Goal: Information Seeking & Learning: Compare options

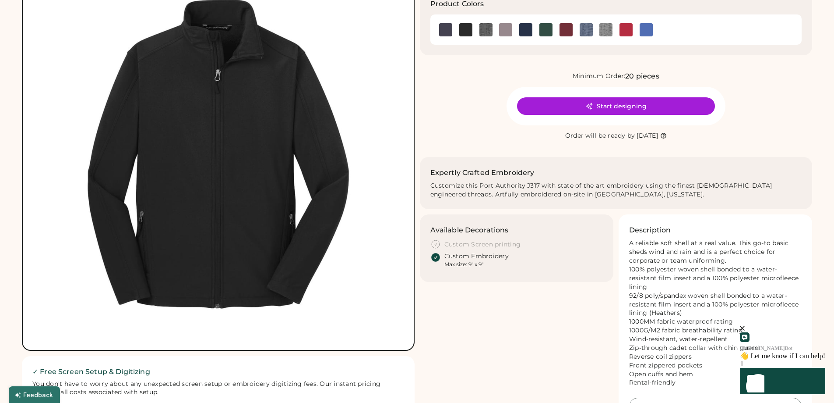
scroll to position [44, 0]
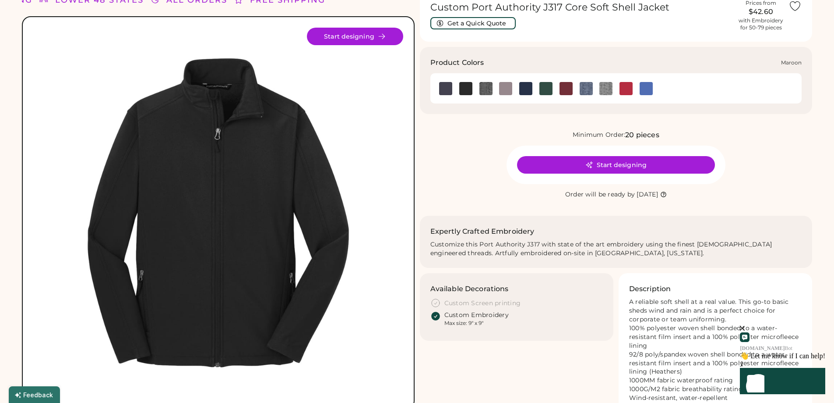
click at [567, 88] on img at bounding box center [566, 88] width 13 height 13
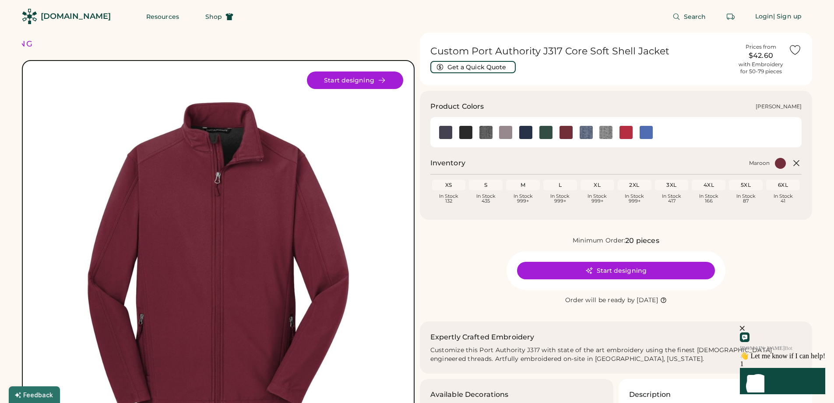
click at [601, 131] on img at bounding box center [606, 132] width 13 height 13
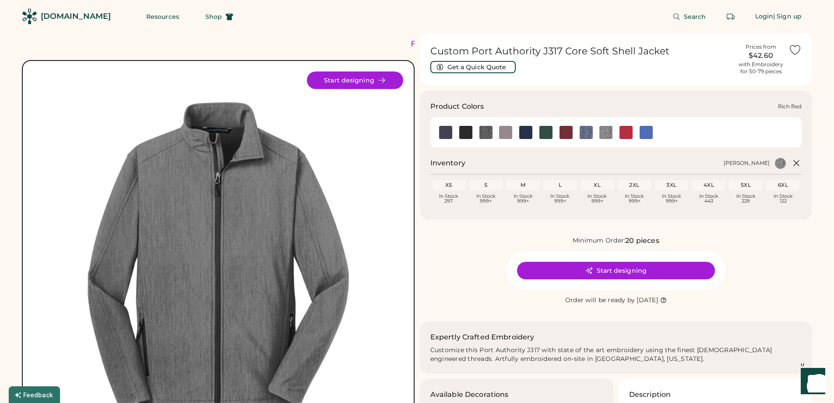
click at [624, 133] on img at bounding box center [626, 132] width 13 height 13
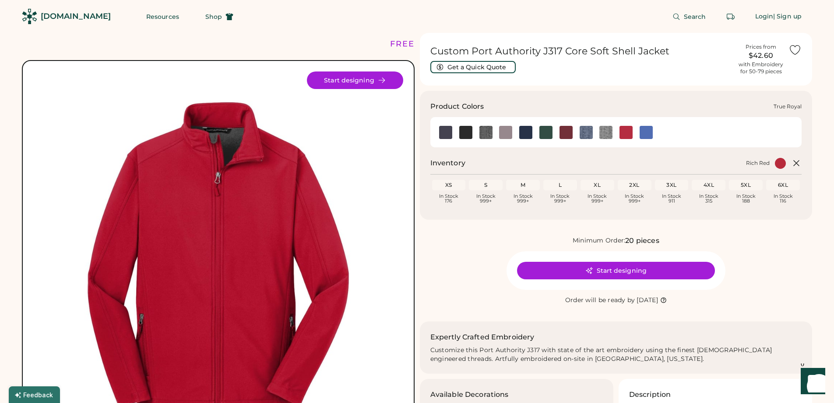
click at [650, 133] on img at bounding box center [646, 132] width 13 height 13
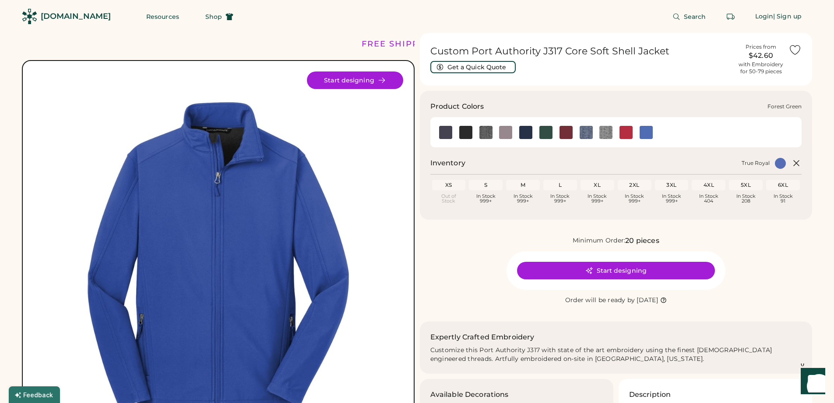
click at [542, 131] on img at bounding box center [546, 132] width 13 height 13
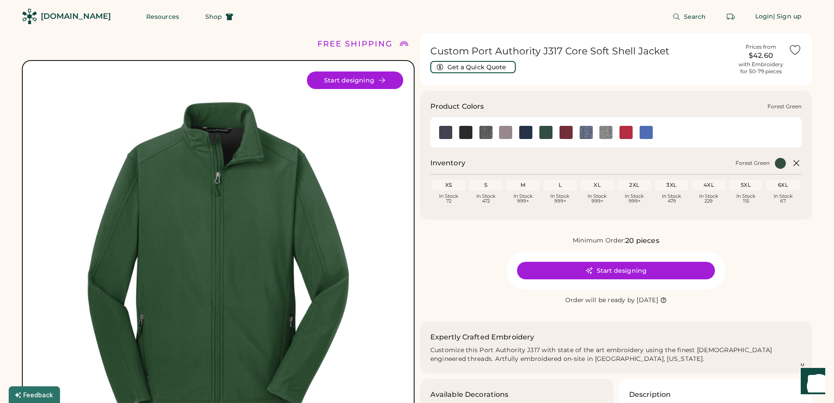
click at [546, 130] on img at bounding box center [546, 132] width 13 height 13
click at [526, 137] on img at bounding box center [526, 132] width 13 height 13
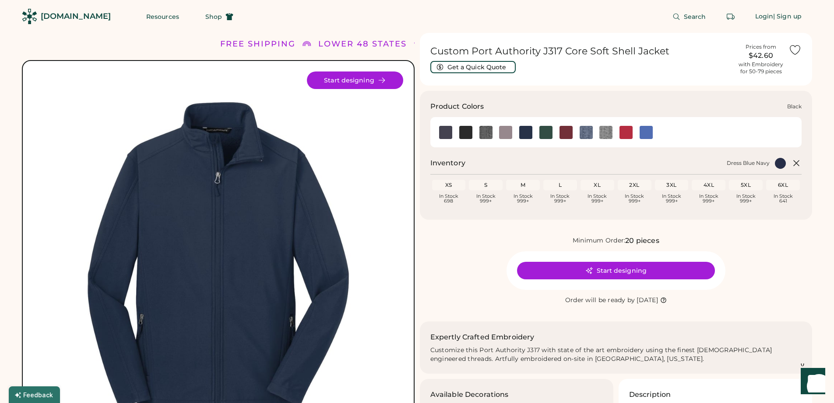
click at [466, 133] on img at bounding box center [465, 132] width 13 height 13
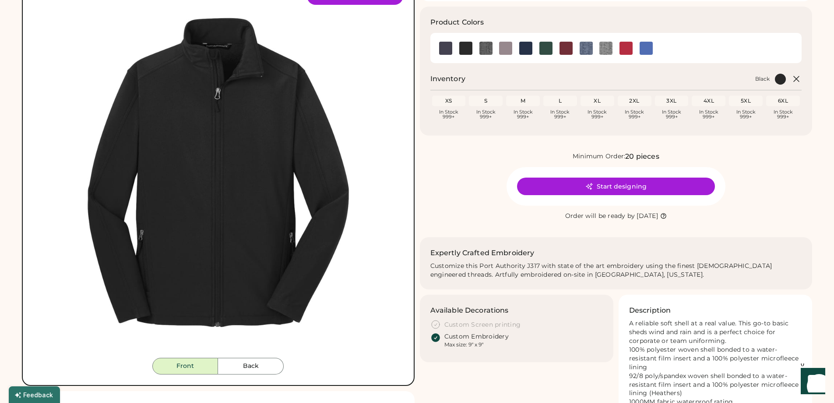
scroll to position [88, 0]
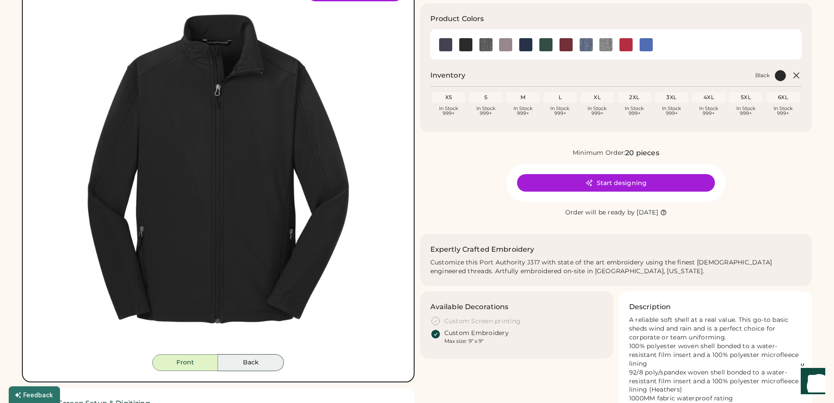
click at [258, 364] on button "Back" at bounding box center [251, 362] width 66 height 17
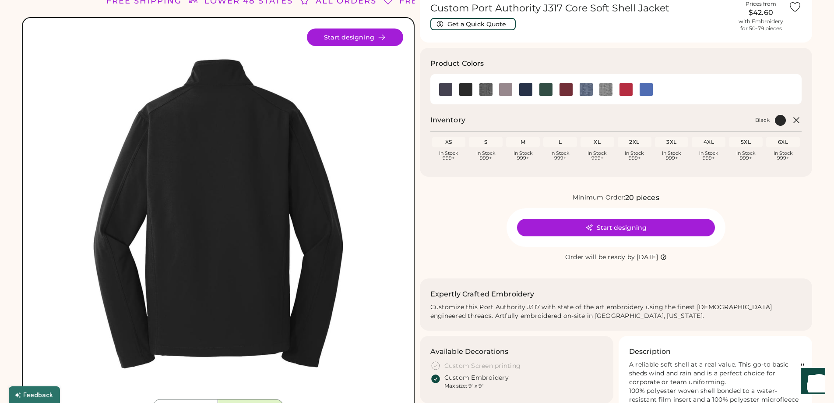
scroll to position [0, 0]
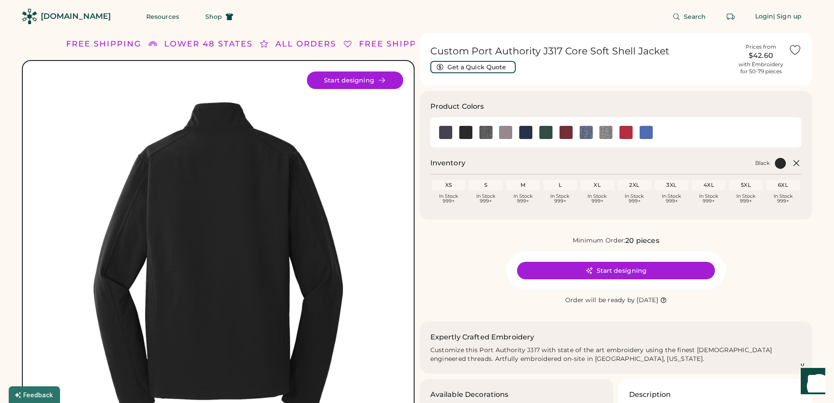
click at [643, 104] on div "Product Colors" at bounding box center [614, 106] width 367 height 11
